Goal: Task Accomplishment & Management: Manage account settings

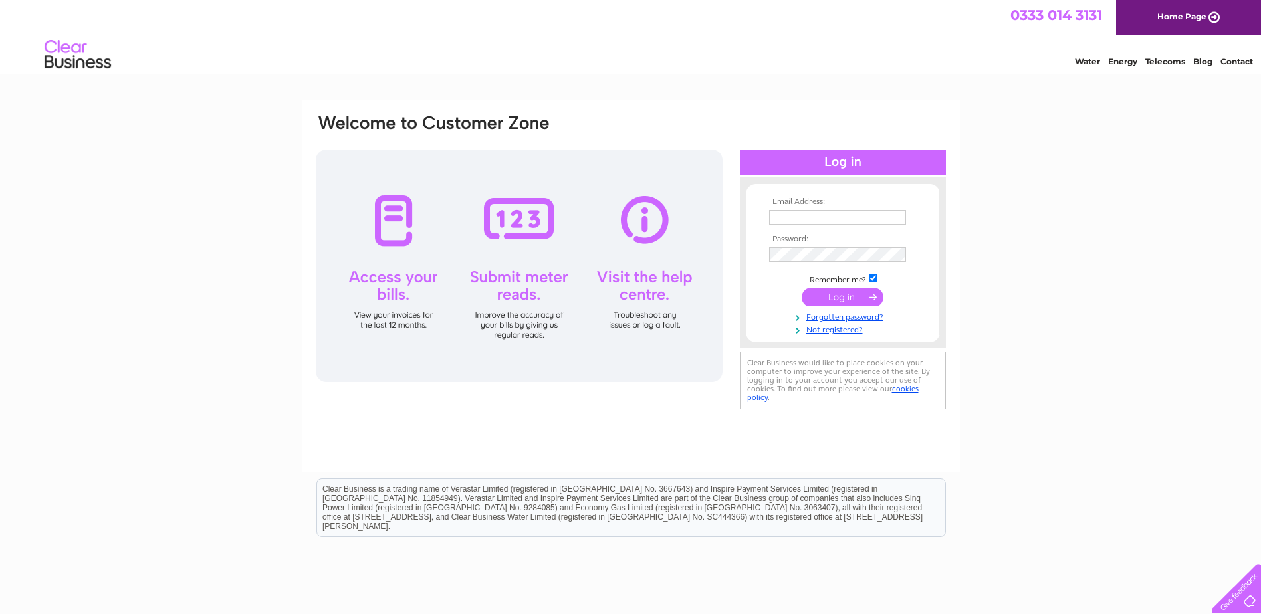
click at [802, 217] on input "text" at bounding box center [837, 217] width 137 height 15
type input "alison.wilber@provident.co.uk"
click at [860, 297] on input "submit" at bounding box center [843, 297] width 82 height 19
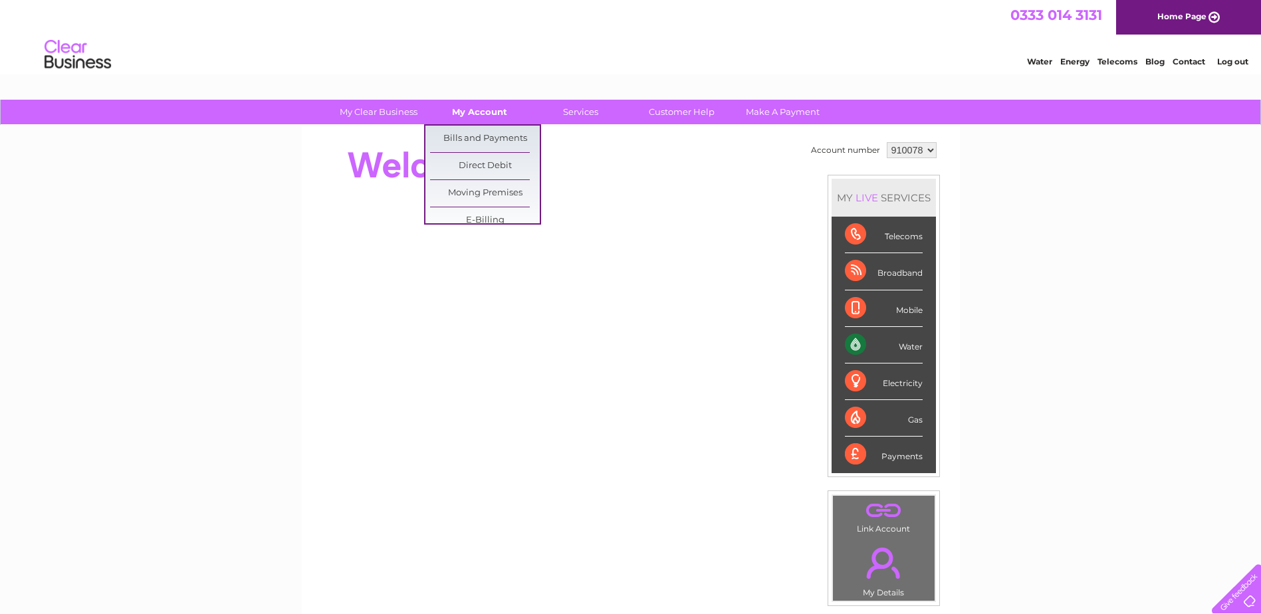
click at [467, 108] on link "My Account" at bounding box center [480, 112] width 110 height 25
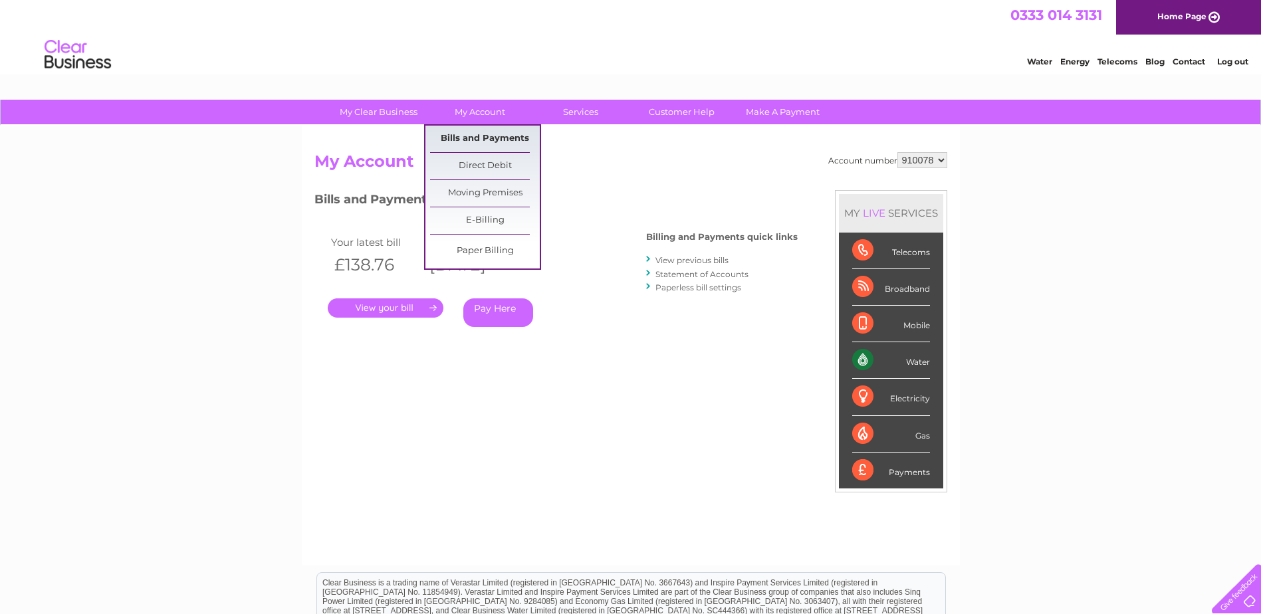
click at [477, 136] on link "Bills and Payments" at bounding box center [485, 139] width 110 height 27
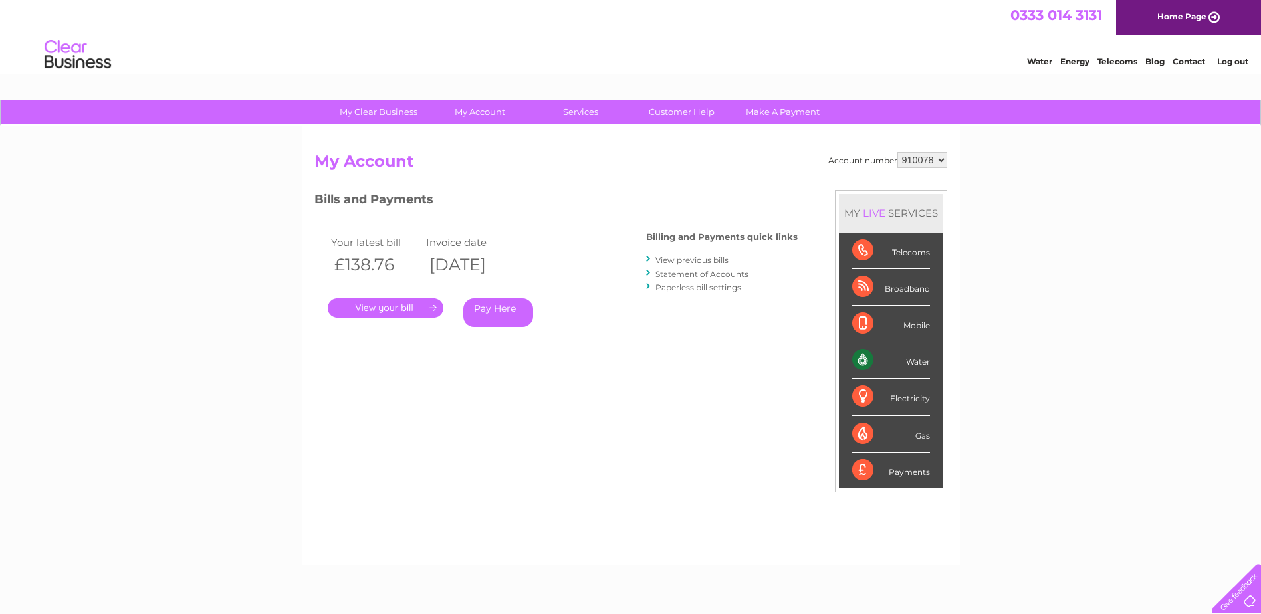
click at [385, 308] on link "." at bounding box center [386, 308] width 116 height 19
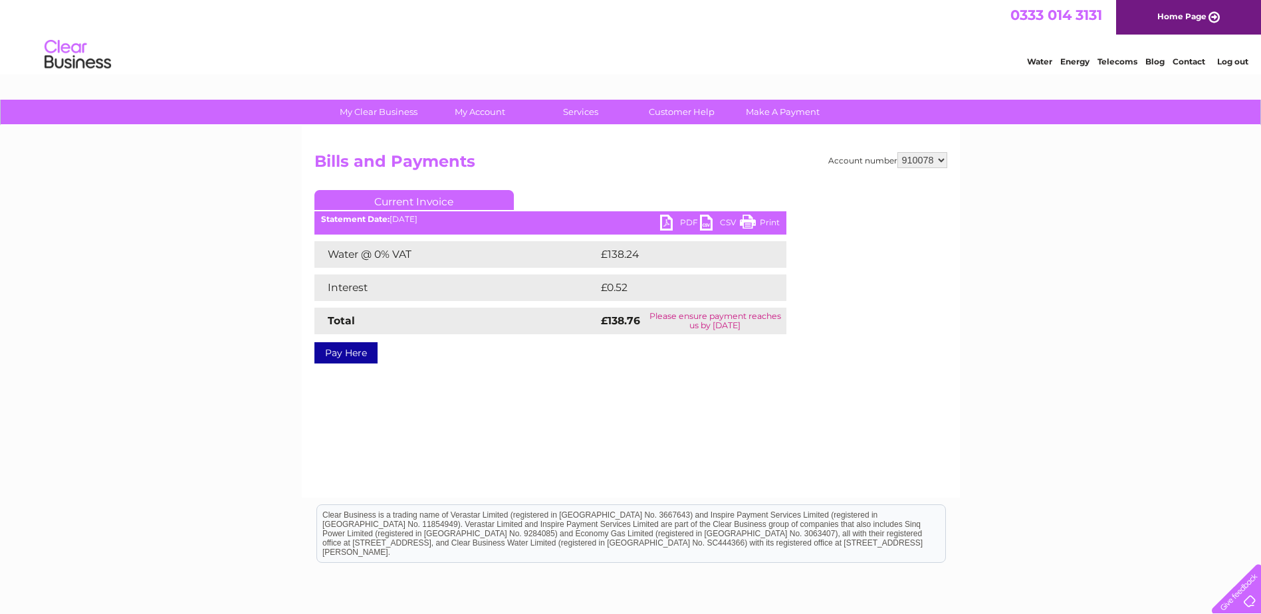
click at [677, 221] on link "PDF" at bounding box center [680, 224] width 40 height 19
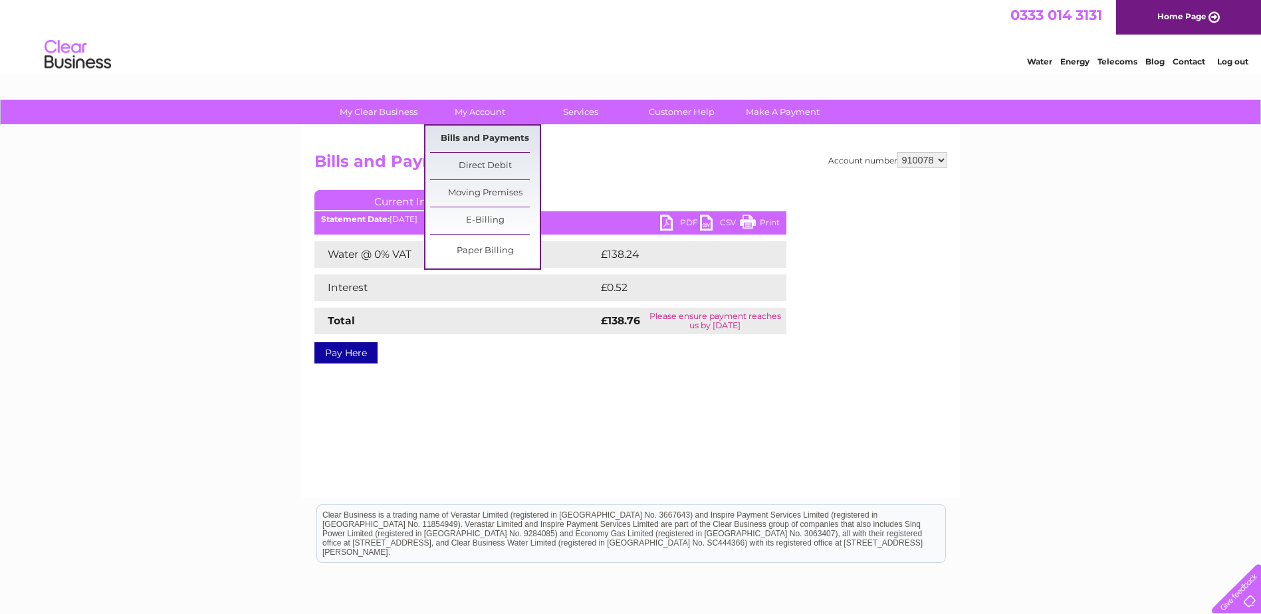
click at [484, 134] on link "Bills and Payments" at bounding box center [485, 139] width 110 height 27
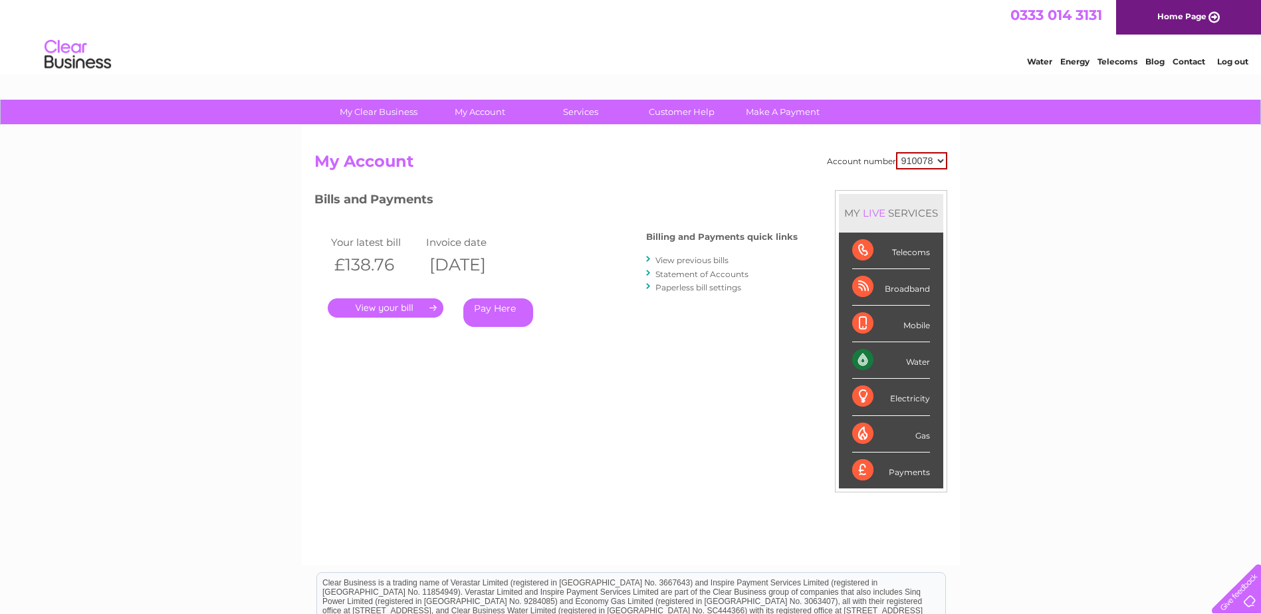
click at [677, 259] on link "View previous bills" at bounding box center [692, 260] width 73 height 10
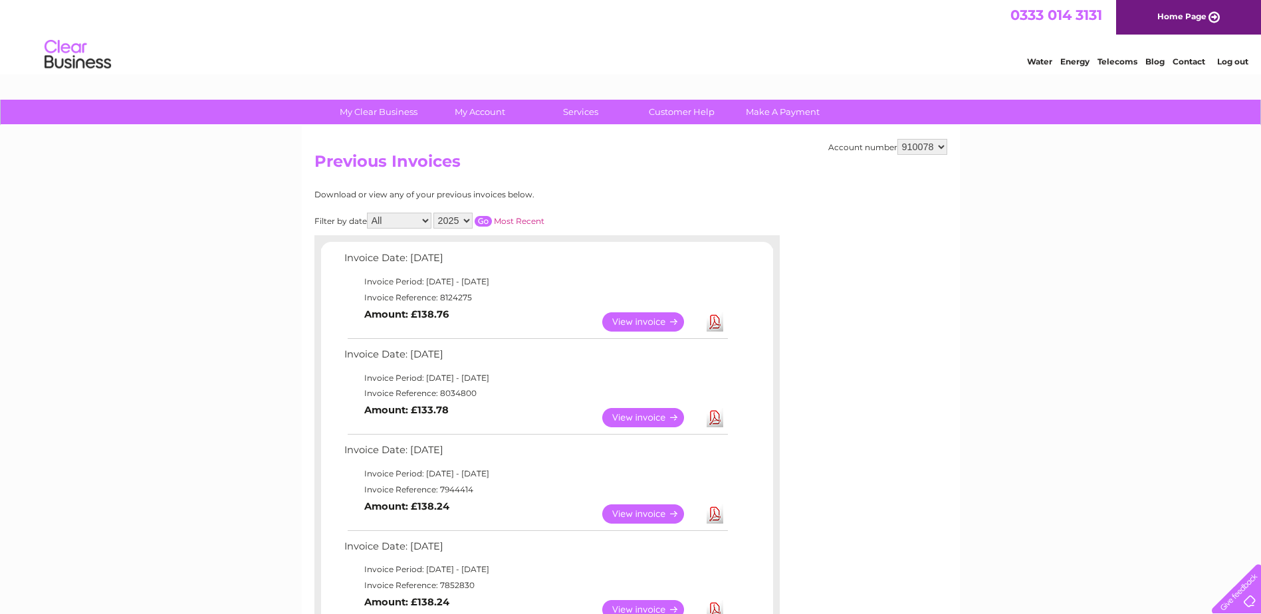
click at [715, 515] on link "Download" at bounding box center [715, 514] width 17 height 19
click at [645, 417] on link "View" at bounding box center [651, 417] width 98 height 19
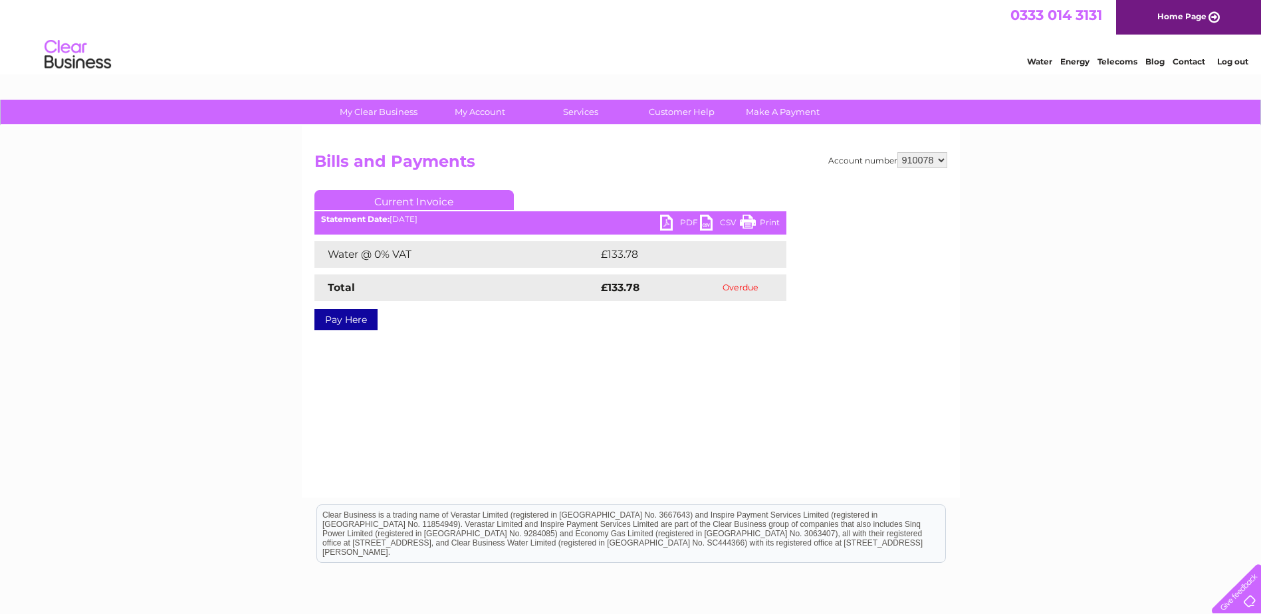
click at [671, 217] on link "PDF" at bounding box center [680, 224] width 40 height 19
